Goal: Information Seeking & Learning: Learn about a topic

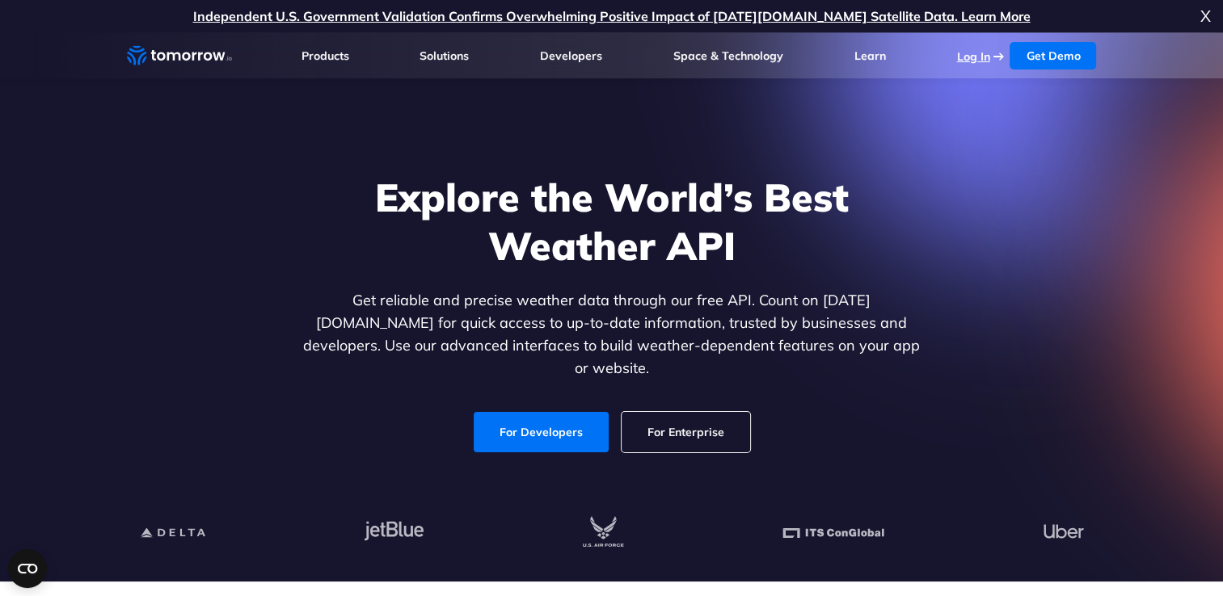
click at [989, 53] on link "Log In" at bounding box center [972, 56] width 33 height 15
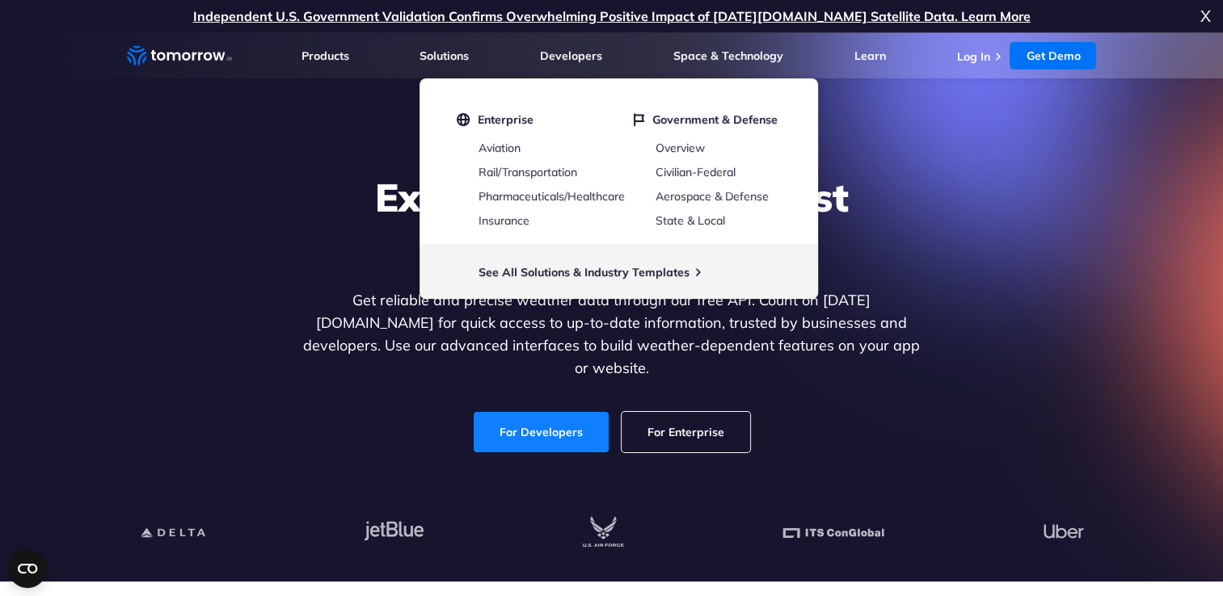
click at [518, 412] on link "For Developers" at bounding box center [541, 432] width 135 height 40
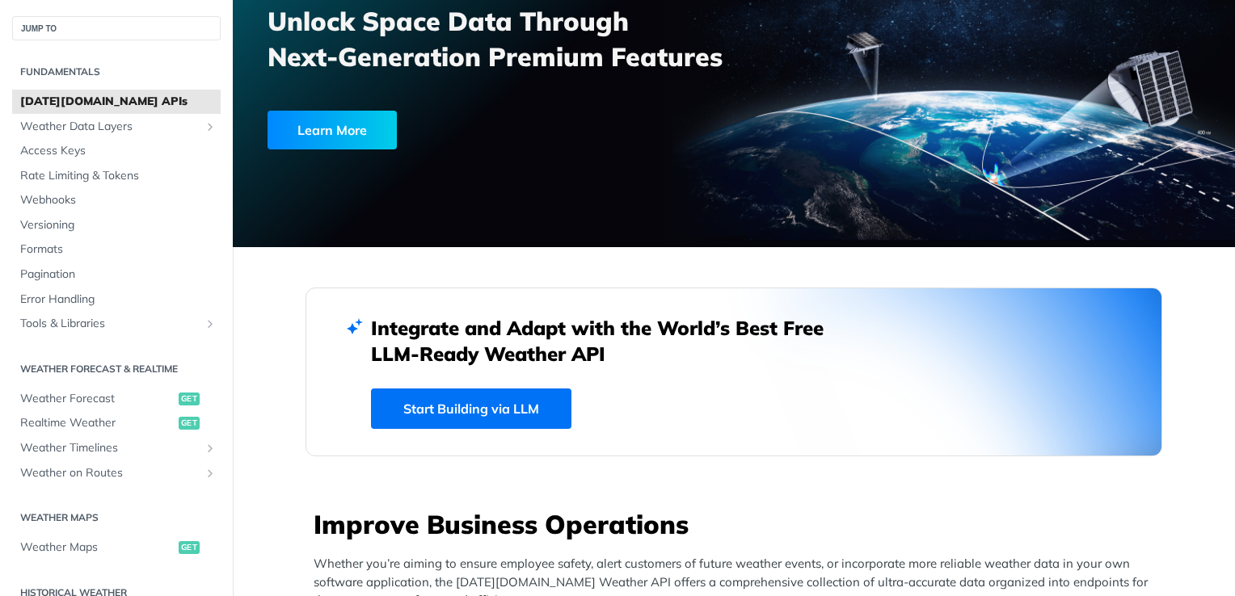
scroll to position [164, 0]
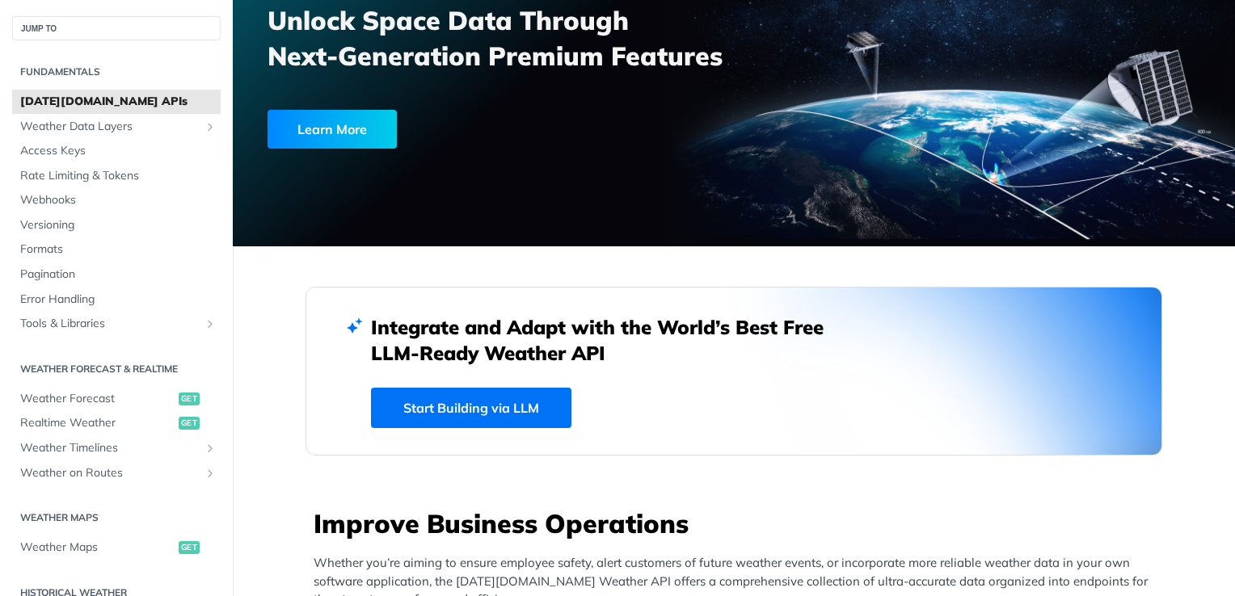
click at [492, 417] on link "Start Building via LLM" at bounding box center [471, 408] width 200 height 40
